Goal: Information Seeking & Learning: Learn about a topic

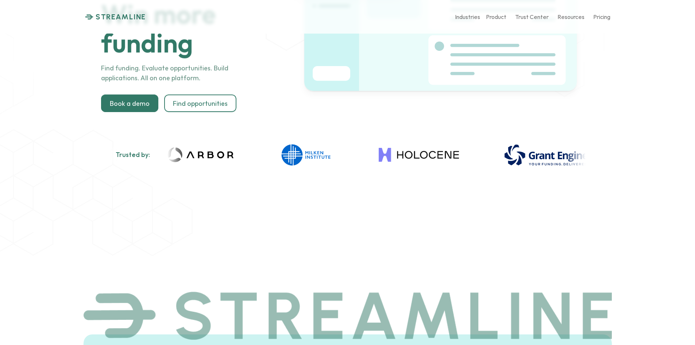
scroll to position [37, 0]
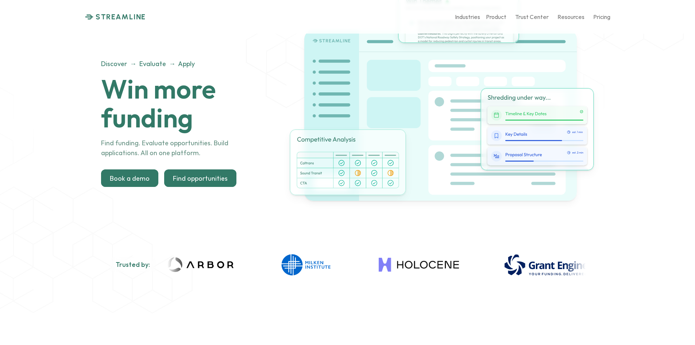
click at [205, 176] on p "Find opportunities" at bounding box center [200, 178] width 55 height 8
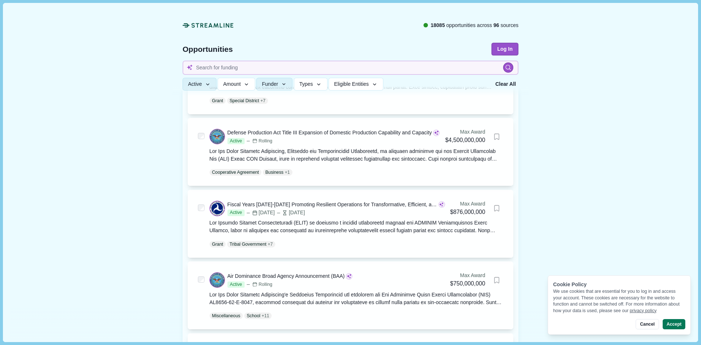
scroll to position [146, 0]
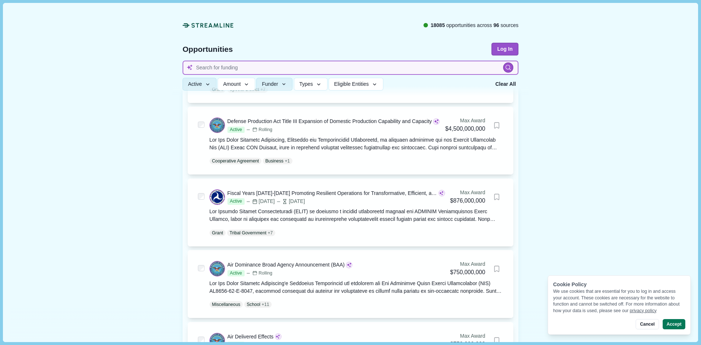
click at [267, 68] on input at bounding box center [351, 68] width 336 height 14
type input "grants for community and development for seniors"
click at [506, 67] on icon at bounding box center [508, 68] width 6 height 6
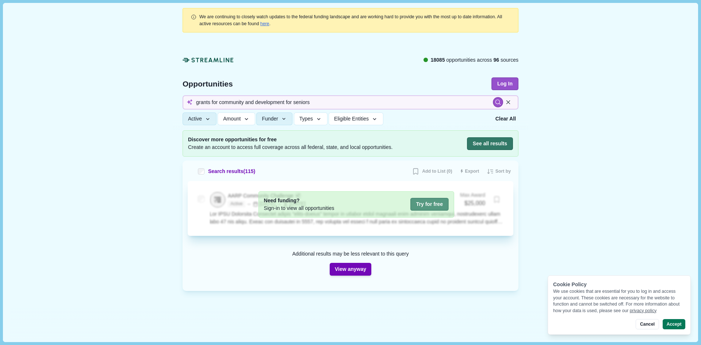
click at [427, 205] on button "Try for free" at bounding box center [429, 204] width 38 height 13
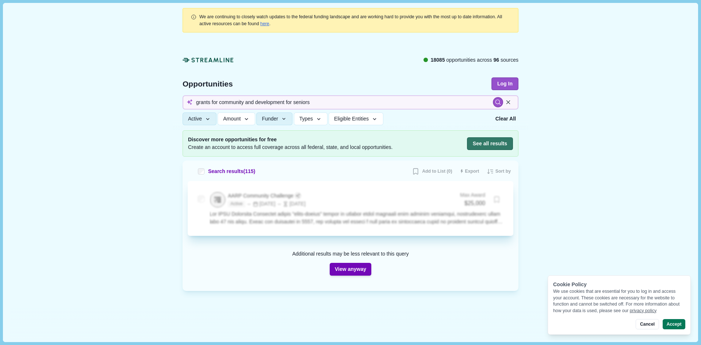
click at [341, 268] on button "View anyway" at bounding box center [351, 269] width 42 height 13
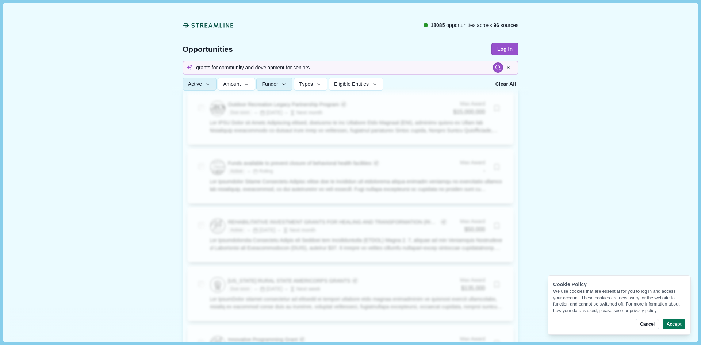
scroll to position [1059, 0]
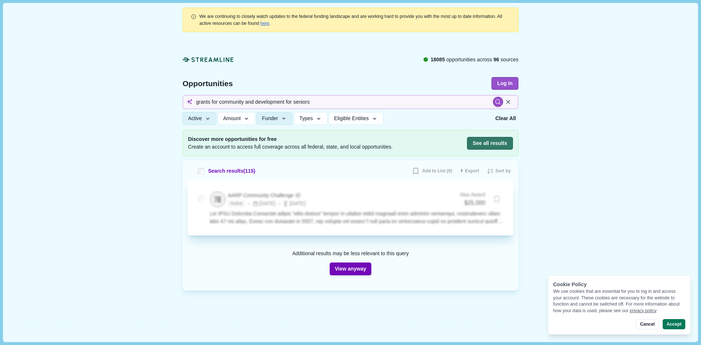
scroll to position [0, 0]
